Goal: Task Accomplishment & Management: Use online tool/utility

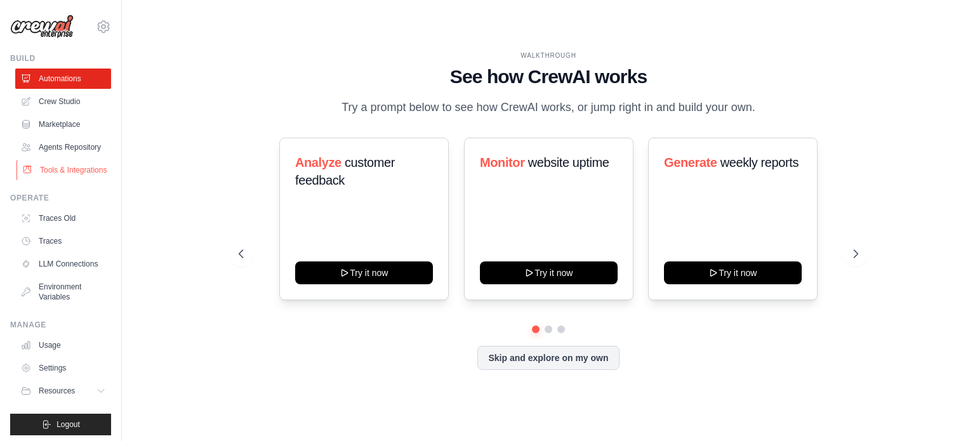
click at [56, 180] on link "Tools & Integrations" at bounding box center [64, 170] width 96 height 20
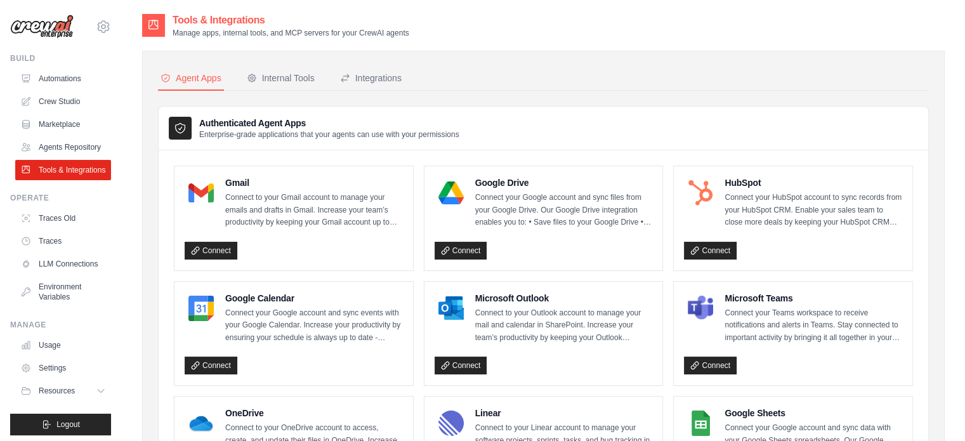
scroll to position [381, 0]
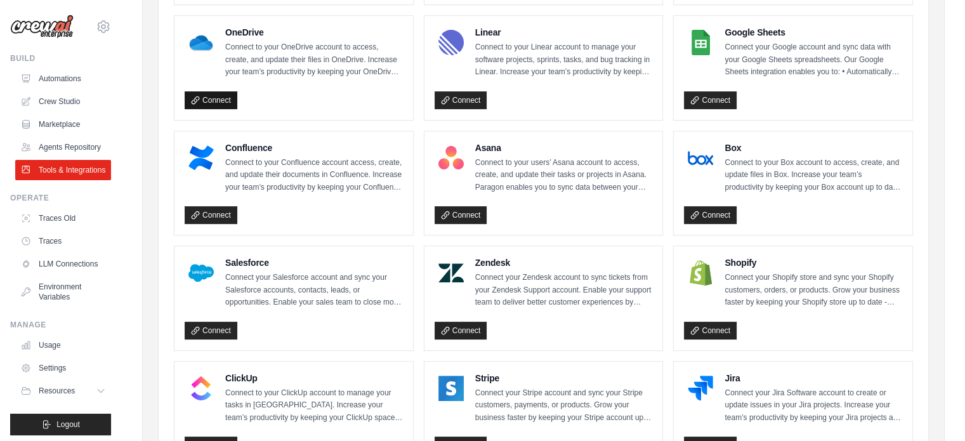
click at [207, 101] on link "Connect" at bounding box center [211, 100] width 53 height 18
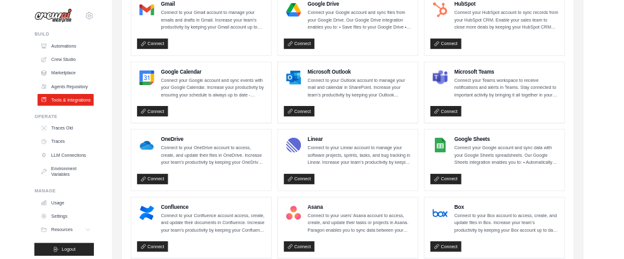
scroll to position [254, 0]
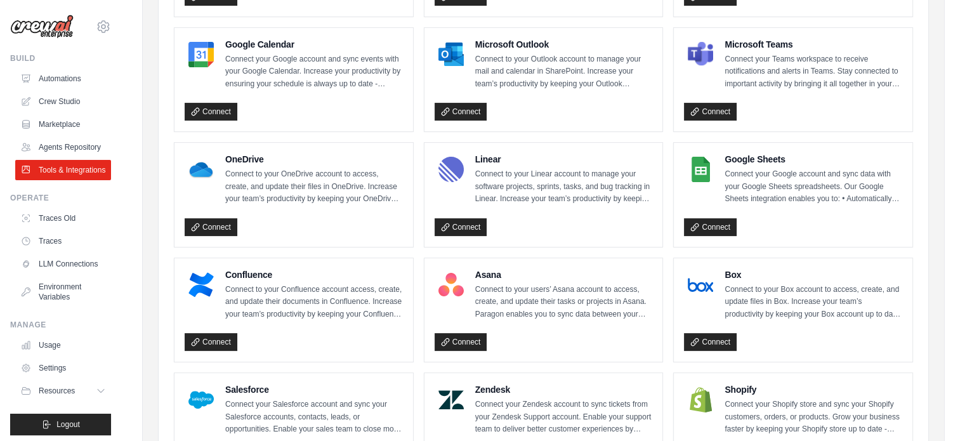
click at [200, 210] on div "OneDrive Connect to your OneDrive account to access, create, and update their f…" at bounding box center [294, 195] width 218 height 84
click at [202, 228] on link "Connect" at bounding box center [211, 227] width 53 height 18
